Goal: Navigation & Orientation: Find specific page/section

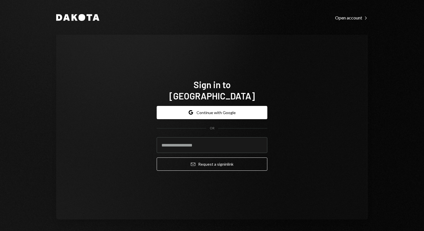
type input "**********"
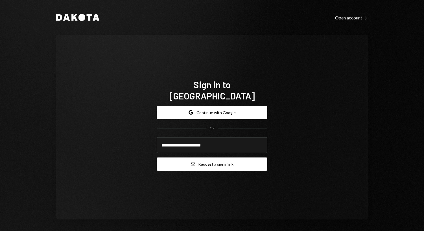
click at [233, 158] on button "Email Request a sign in link" at bounding box center [212, 164] width 111 height 13
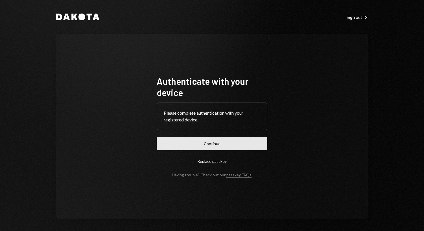
click at [196, 142] on button "Continue" at bounding box center [212, 143] width 111 height 13
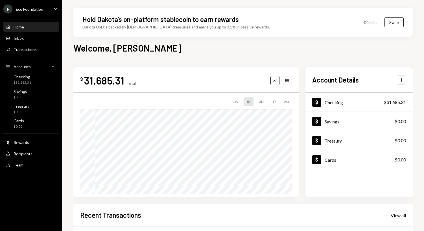
scroll to position [109, 0]
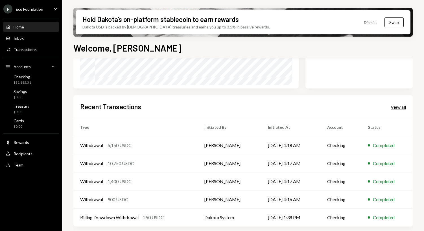
click at [398, 104] on div "View all" at bounding box center [397, 107] width 15 height 6
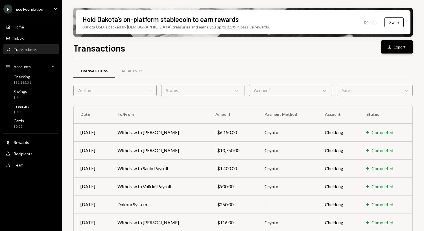
click at [405, 46] on button "Download Export" at bounding box center [397, 46] width 32 height 13
click at [17, 93] on div "Savings" at bounding box center [21, 91] width 14 height 5
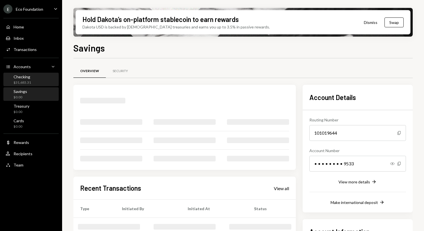
click at [17, 79] on div "Checking" at bounding box center [22, 76] width 17 height 5
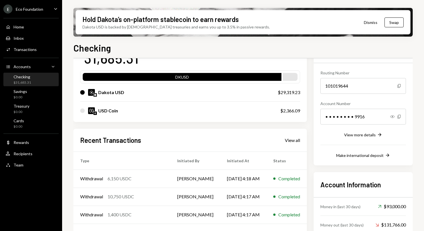
scroll to position [49, 0]
